Goal: Obtain resource: Download file/media

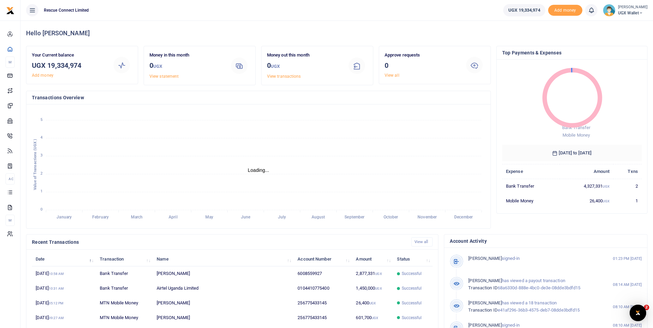
scroll to position [5, 5]
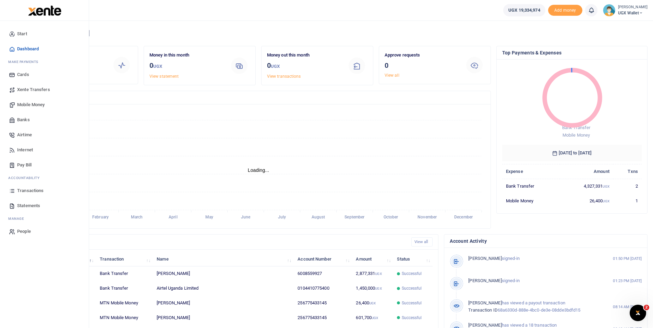
click at [27, 204] on span "Statements" at bounding box center [28, 206] width 23 height 7
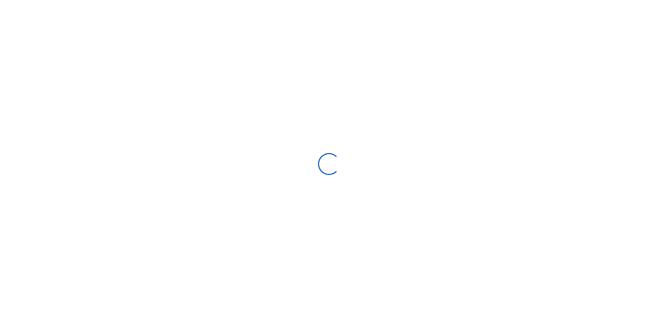
select select "ALL"
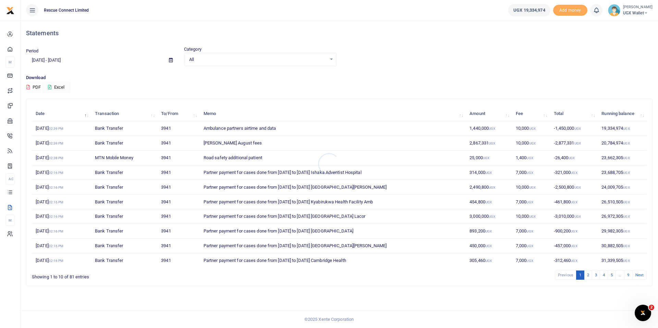
click at [170, 60] on div at bounding box center [329, 164] width 658 height 328
click at [171, 58] on icon at bounding box center [171, 60] width 4 height 4
click at [52, 152] on li "Custom Range" at bounding box center [50, 148] width 48 height 11
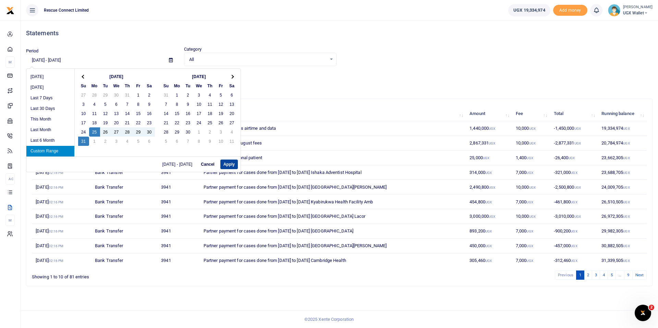
click at [234, 165] on button "Apply" at bounding box center [228, 165] width 17 height 10
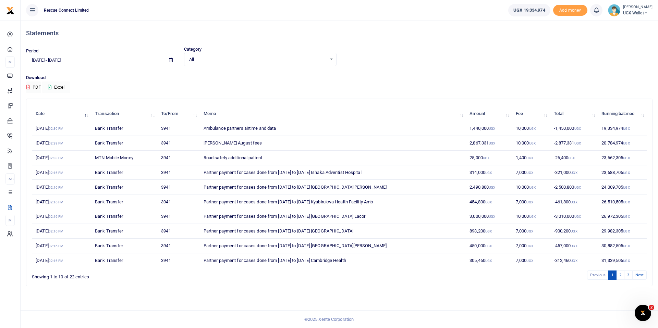
click at [65, 88] on button "Excel" at bounding box center [56, 88] width 28 height 12
click at [170, 59] on icon at bounding box center [171, 60] width 4 height 4
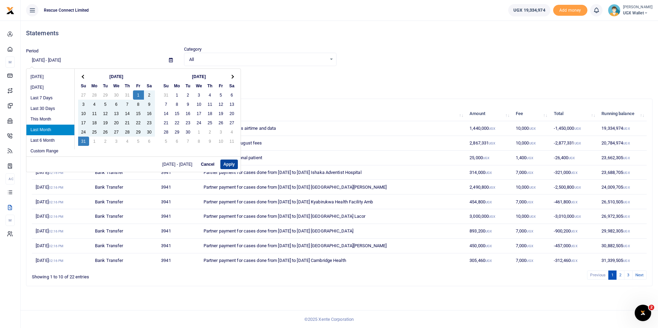
click at [235, 164] on button "Apply" at bounding box center [228, 165] width 17 height 10
type input "[DATE] - [DATE]"
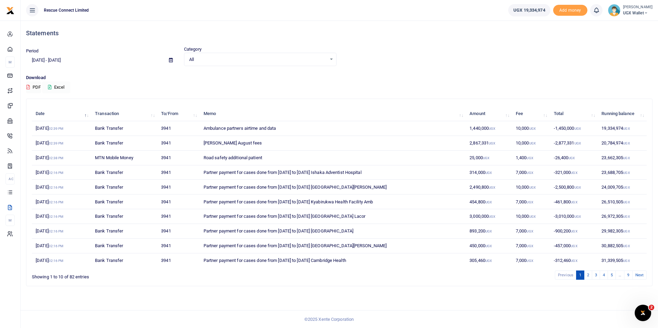
click at [63, 88] on button "Excel" at bounding box center [56, 88] width 28 height 12
